Goal: Task Accomplishment & Management: Complete application form

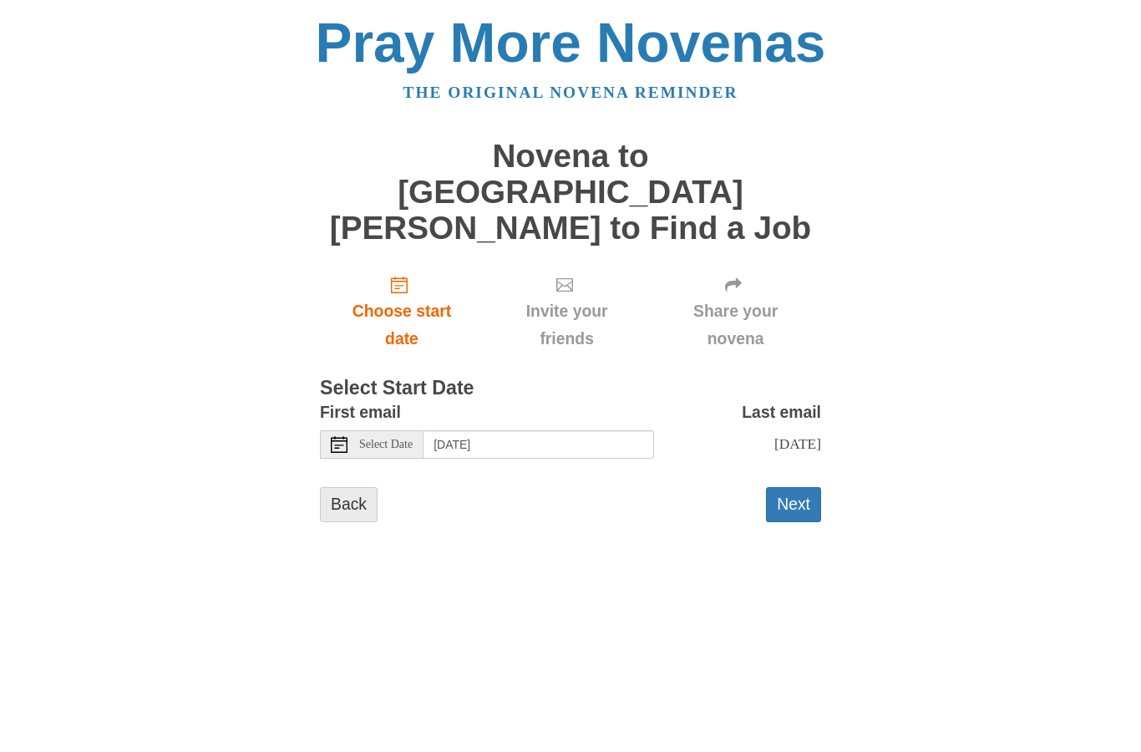
click at [337, 487] on link "Back" at bounding box center [349, 504] width 58 height 34
click at [801, 487] on button "Next" at bounding box center [793, 504] width 55 height 34
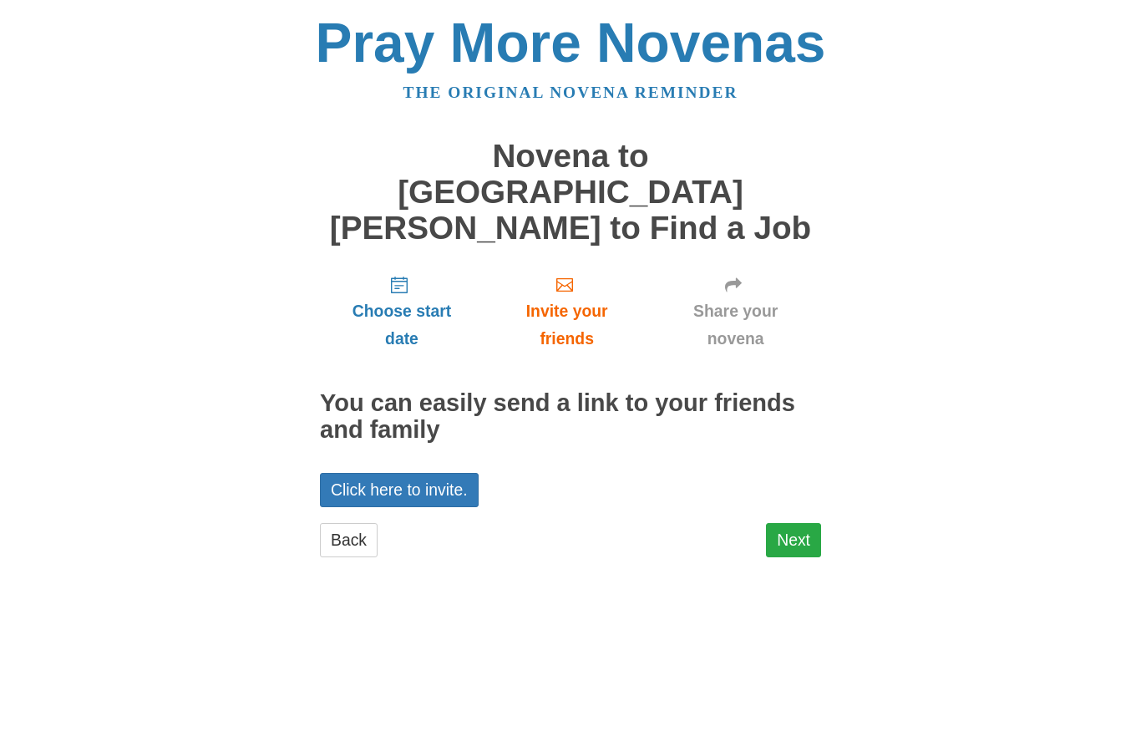
click at [796, 523] on link "Next" at bounding box center [793, 540] width 55 height 34
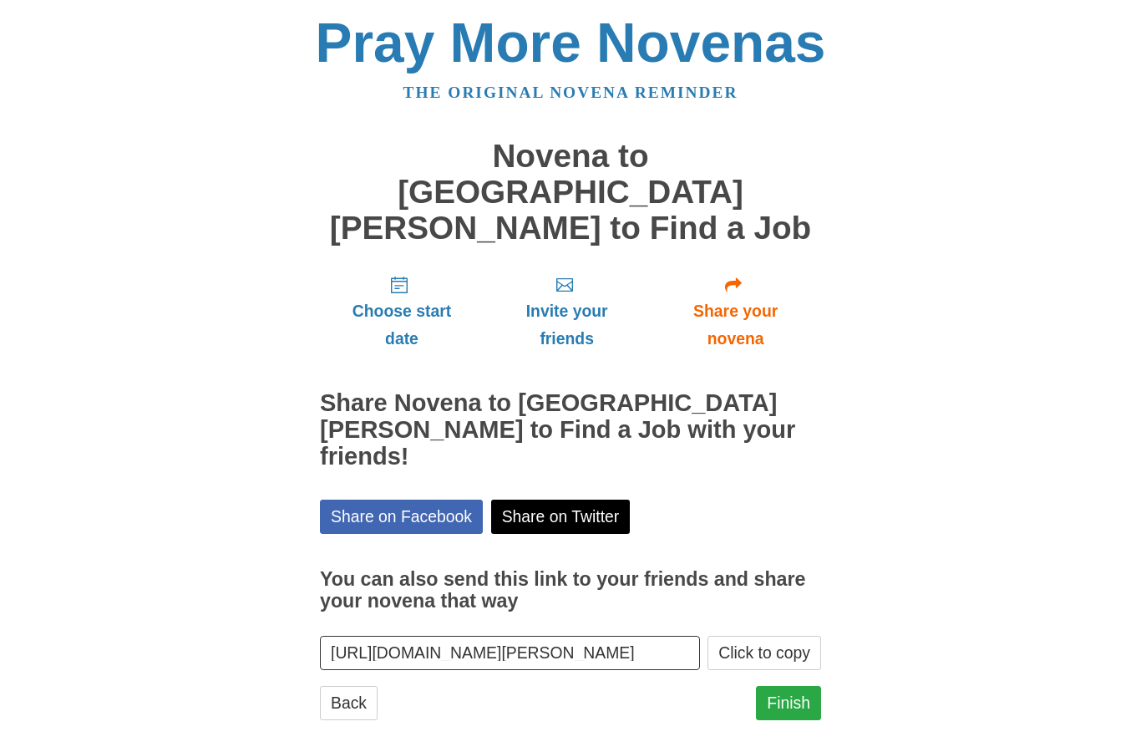
click at [804, 686] on link "Finish" at bounding box center [788, 703] width 65 height 34
